Goal: Transaction & Acquisition: Purchase product/service

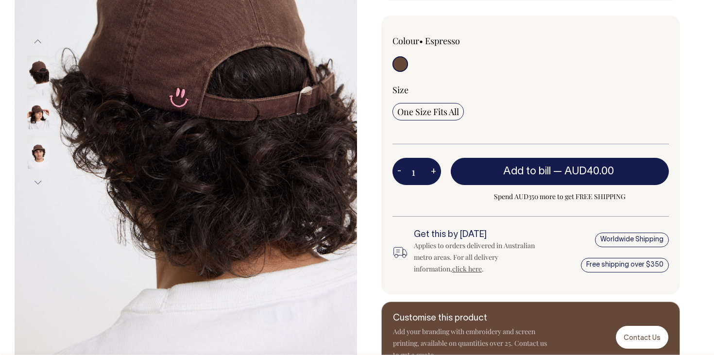
scroll to position [210, 0]
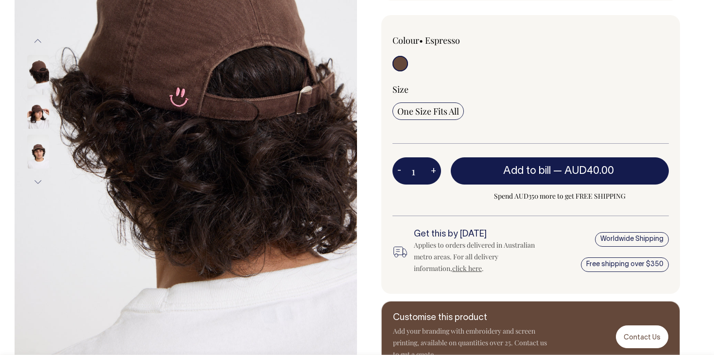
click at [436, 170] on button "+" at bounding box center [433, 170] width 15 height 19
type input "2"
click at [436, 170] on button "+" at bounding box center [433, 170] width 15 height 19
type input "3"
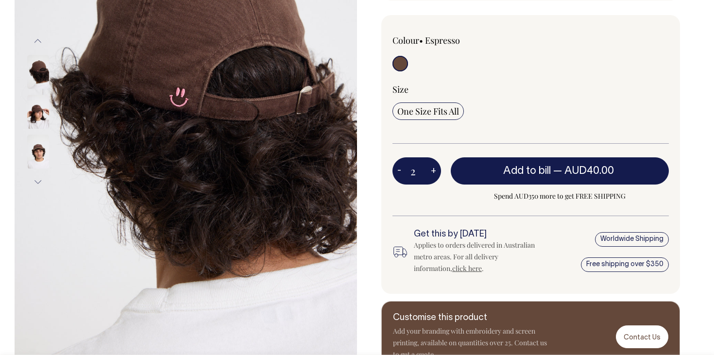
type input "3"
click at [436, 170] on button "+" at bounding box center [433, 170] width 15 height 19
type input "4"
click at [436, 170] on button "+" at bounding box center [433, 170] width 15 height 19
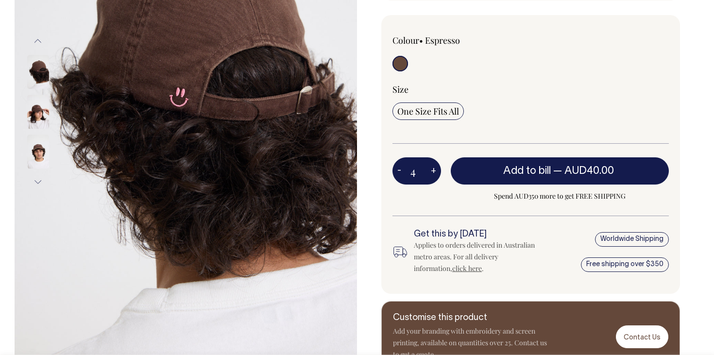
type input "5"
click at [436, 170] on button "+" at bounding box center [433, 170] width 15 height 19
type input "6"
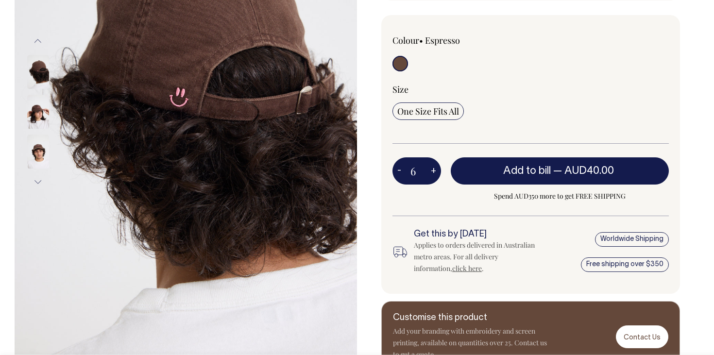
click at [436, 170] on button "+" at bounding box center [433, 170] width 15 height 19
type input "7"
click at [436, 170] on button "+" at bounding box center [433, 170] width 15 height 19
type input "8"
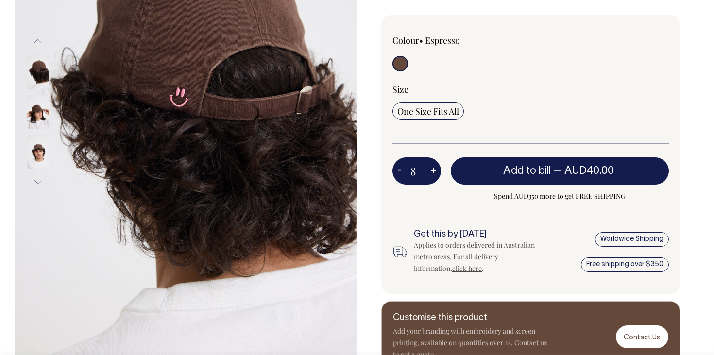
type input "8"
click at [396, 173] on button "-" at bounding box center [400, 170] width 14 height 19
type input "7"
click at [396, 173] on button "-" at bounding box center [400, 170] width 14 height 19
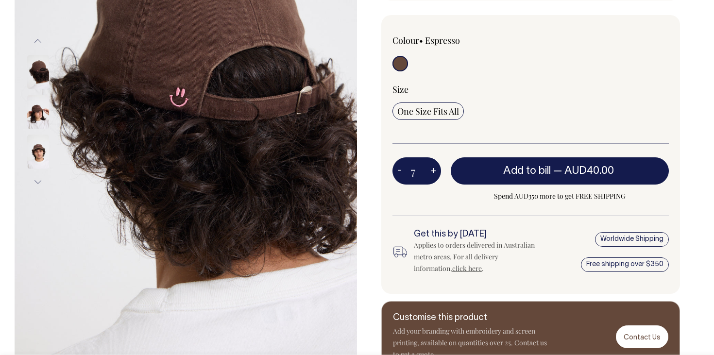
type input "6"
click at [396, 173] on button "-" at bounding box center [400, 170] width 14 height 19
type input "5"
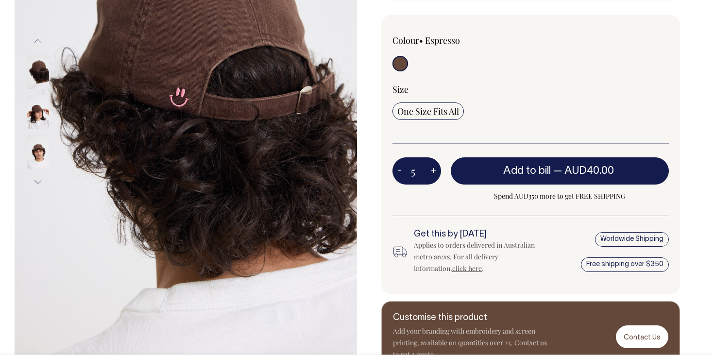
click at [396, 173] on button "-" at bounding box center [400, 170] width 14 height 19
type input "4"
click at [396, 173] on button "-" at bounding box center [400, 170] width 14 height 19
type input "3"
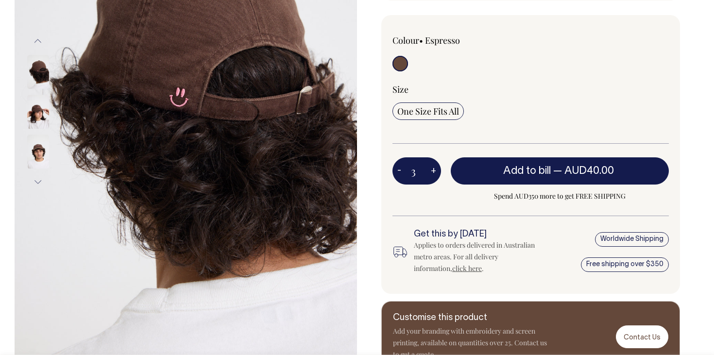
type input "3"
click at [396, 173] on button "-" at bounding box center [400, 170] width 14 height 19
type input "2"
click at [396, 173] on button "-" at bounding box center [400, 170] width 14 height 19
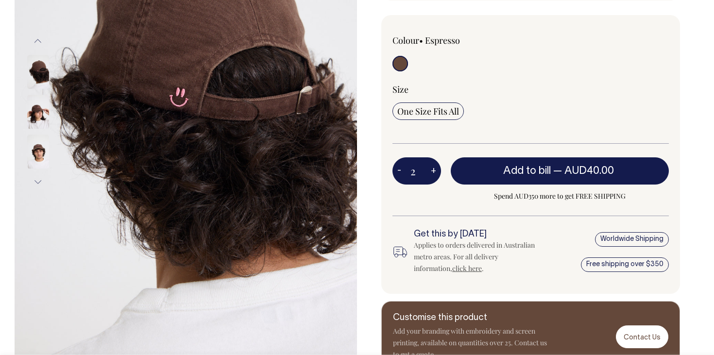
type input "1"
click at [396, 173] on button "-" at bounding box center [400, 170] width 14 height 19
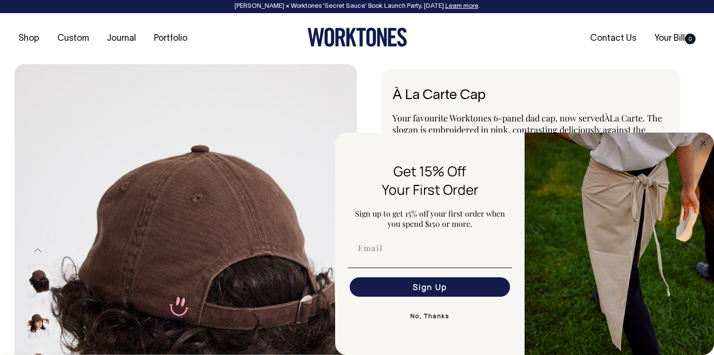
scroll to position [0, 0]
